Goal: Task Accomplishment & Management: Complete application form

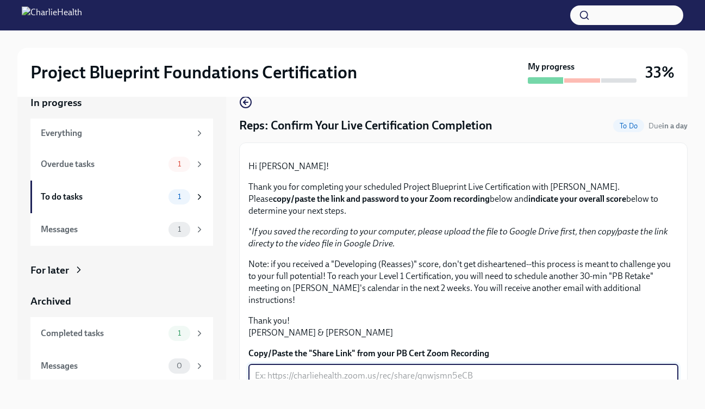
scroll to position [244, 0]
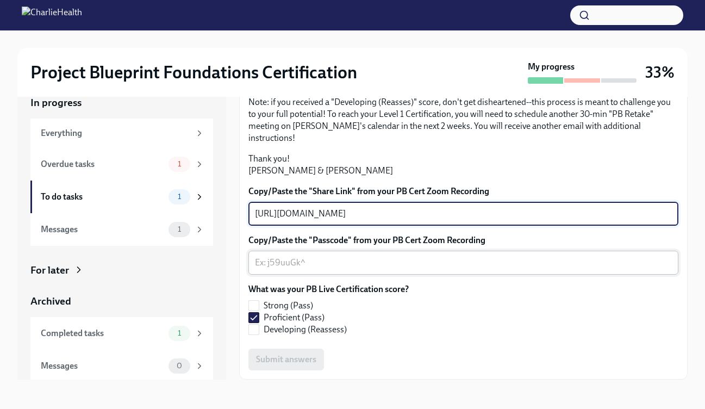
type textarea "[URL][DOMAIN_NAME]"
click at [353, 269] on textarea "Copy/Paste the "Passcode" from your PB Cert Zoom Recording" at bounding box center [463, 262] width 417 height 13
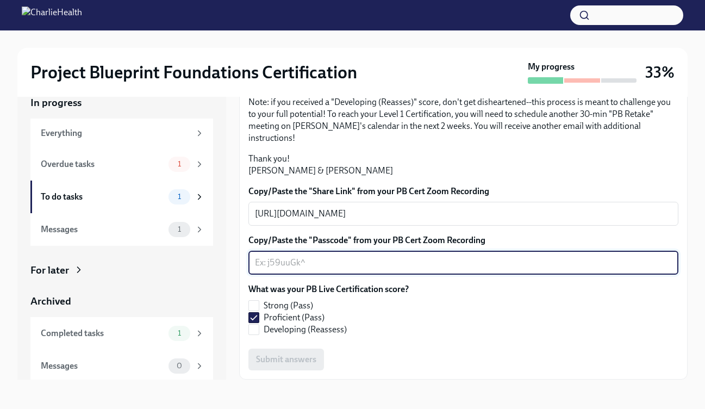
scroll to position [254, 0]
click at [399, 264] on textarea "Copy/Paste the "Passcode" from your PB Cert Zoom Recording" at bounding box center [463, 262] width 417 height 13
type textarea "n"
type textarea "no passcode"
click at [409, 328] on div "Strong (Pass) Proficient (Pass) Developing (Reassess)" at bounding box center [328, 318] width 160 height 36
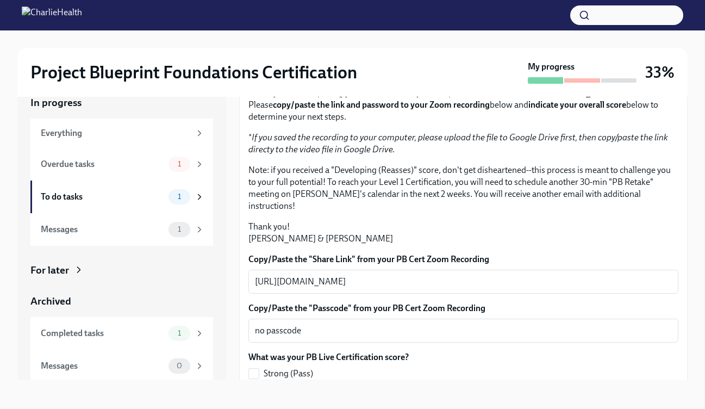
scroll to position [95, 0]
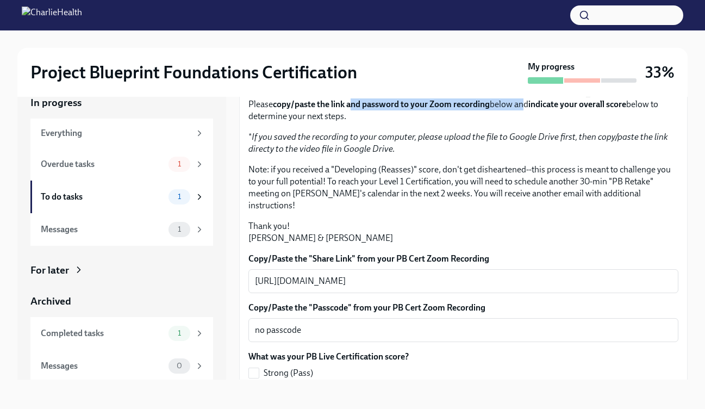
drag, startPoint x: 283, startPoint y: 207, endPoint x: 451, endPoint y: 210, distance: 168.0
click at [451, 122] on p "Thank you for completing your scheduled Project Blueprint Live Certification wi…" at bounding box center [463, 104] width 430 height 36
drag, startPoint x: 429, startPoint y: 207, endPoint x: 569, endPoint y: 216, distance: 140.5
click at [569, 122] on p "Thank you for completing your scheduled Project Blueprint Live Certification wi…" at bounding box center [463, 104] width 430 height 36
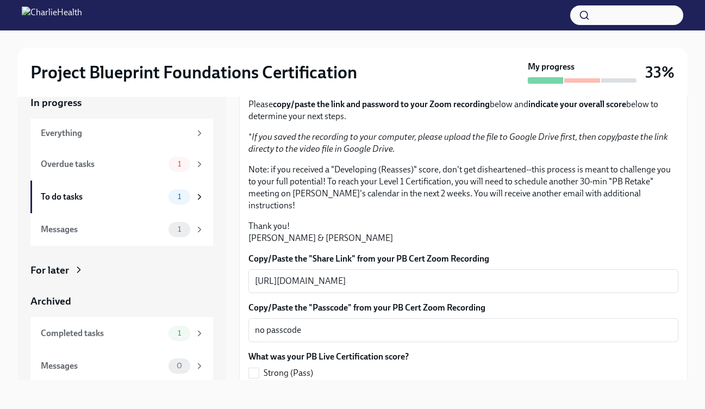
click at [560, 122] on p "Thank you for completing your scheduled Project Blueprint Live Certification wi…" at bounding box center [463, 104] width 430 height 36
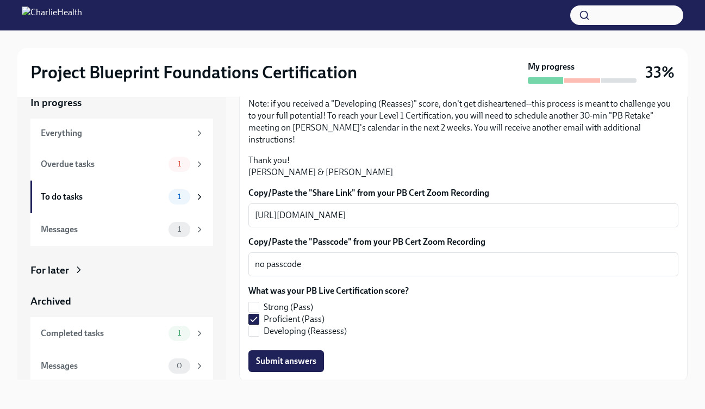
drag, startPoint x: 301, startPoint y: 174, endPoint x: 421, endPoint y: 183, distance: 120.0
click at [421, 89] on p "* If you saved the recording to your computer, please upload the file to Google…" at bounding box center [463, 77] width 430 height 24
drag, startPoint x: 257, startPoint y: 186, endPoint x: 394, endPoint y: 192, distance: 137.1
click at [395, 89] on p "* If you saved the recording to your computer, please upload the file to Google…" at bounding box center [463, 77] width 430 height 24
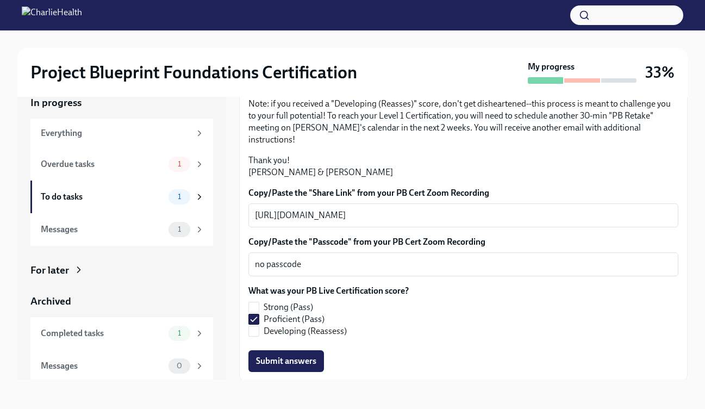
click at [438, 146] on p "Note: if you received a "Developing (Reasses)" score, don't get disheartened--t…" at bounding box center [463, 122] width 430 height 48
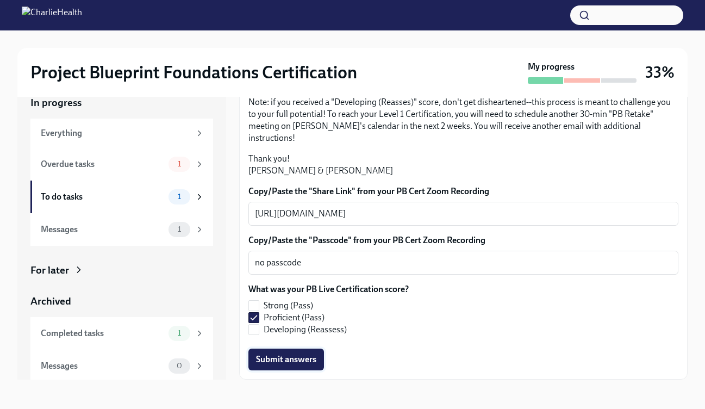
click at [297, 369] on button "Submit answers" at bounding box center [286, 359] width 76 height 22
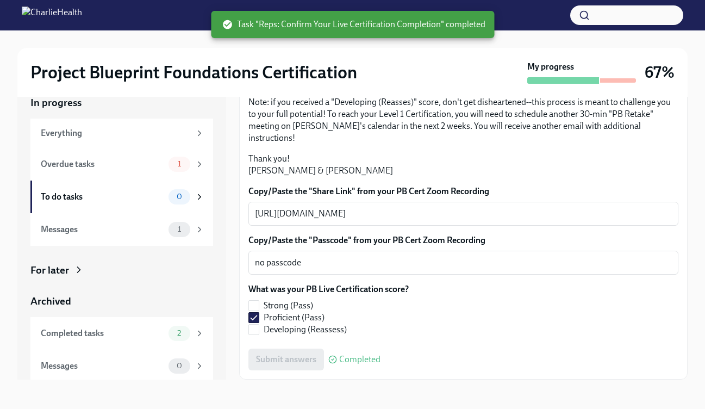
scroll to position [20, 0]
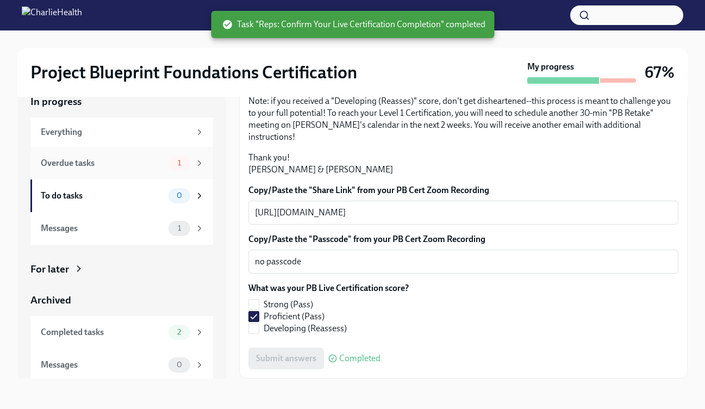
click at [203, 162] on icon at bounding box center [200, 163] width 10 height 10
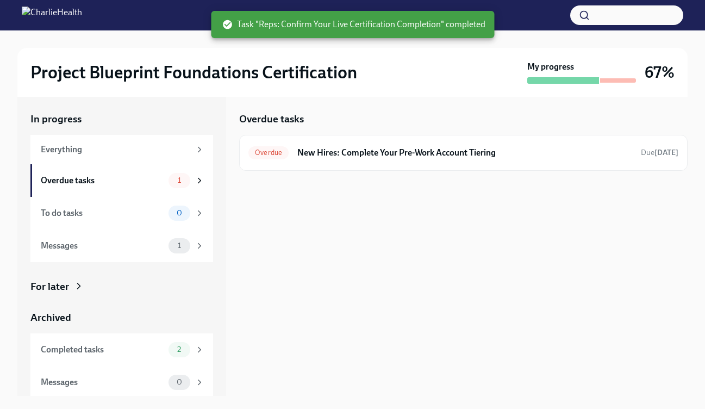
scroll to position [2, 0]
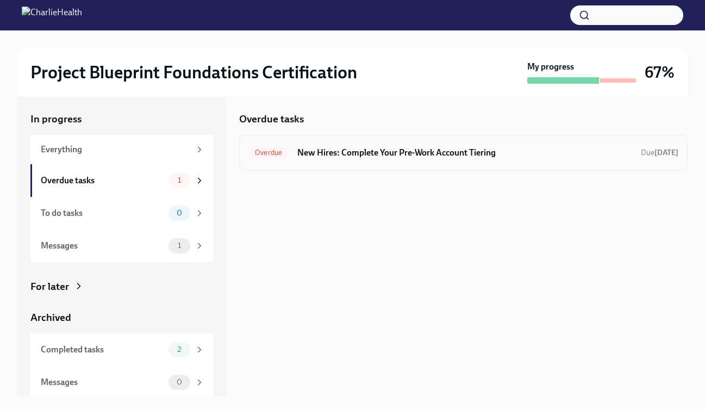
click at [328, 152] on h6 "New Hires: Complete Your Pre-Work Account Tiering" at bounding box center [464, 153] width 335 height 12
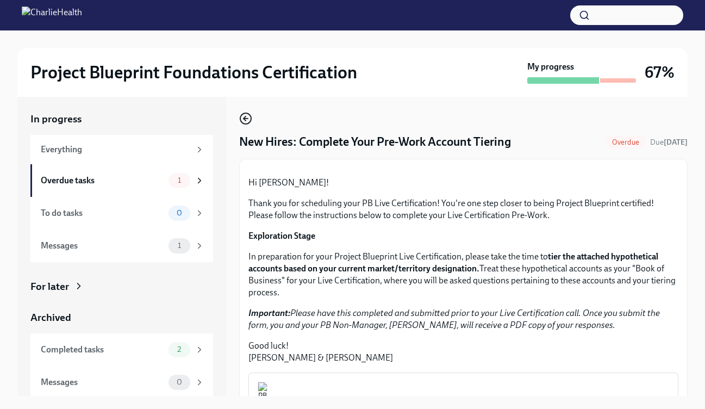
click at [247, 121] on icon "button" at bounding box center [245, 118] width 13 height 13
